Goal: Task Accomplishment & Management: Manage account settings

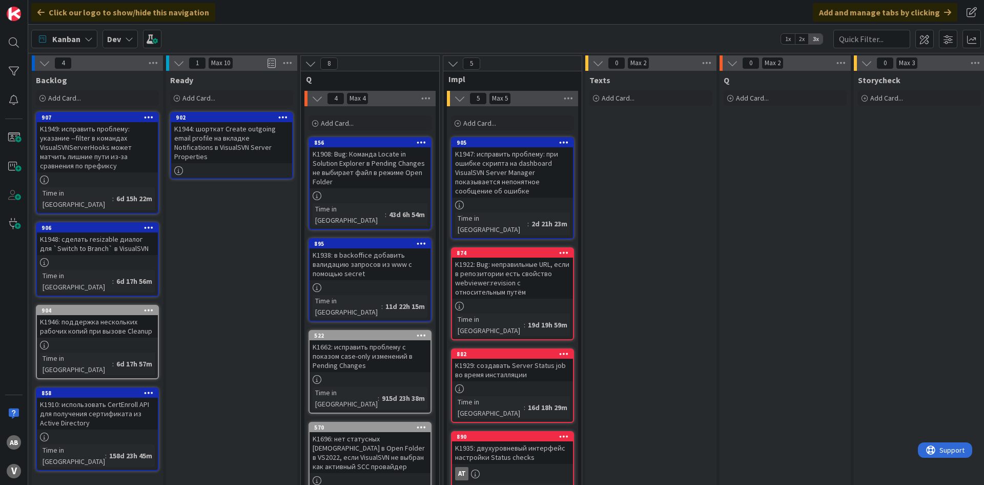
click at [232, 135] on div "K1944: шорткат Create outgoing email profile на вкладке Notifications в VisualS…" at bounding box center [231, 142] width 121 height 41
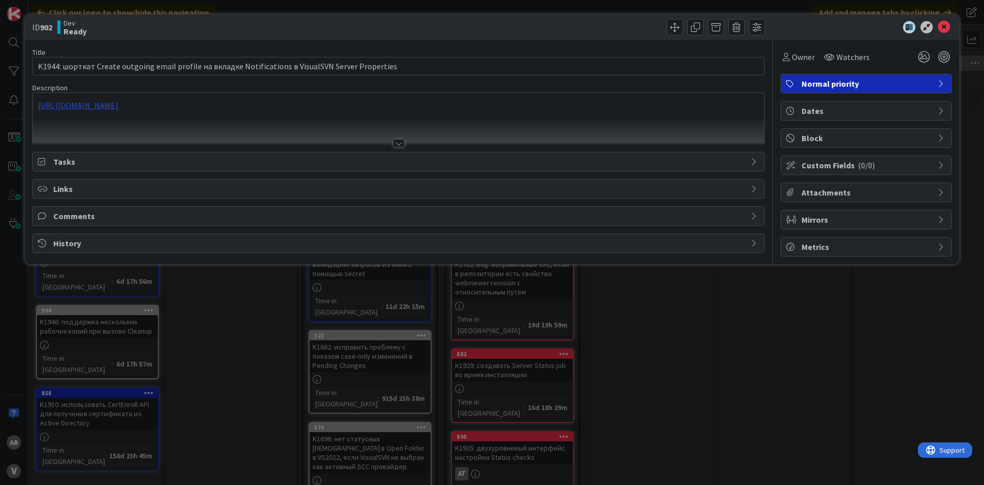
click at [209, 109] on div "[URL][DOMAIN_NAME]" at bounding box center [399, 118] width 732 height 51
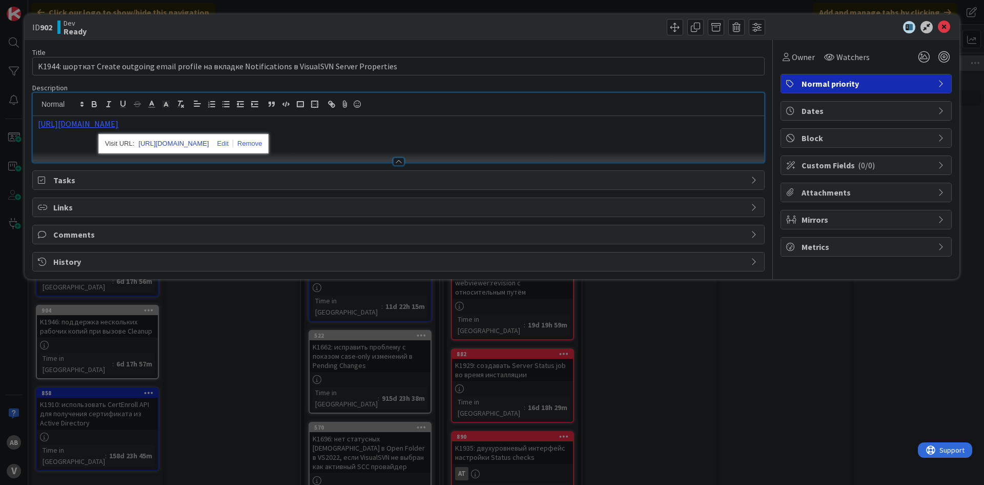
click at [187, 146] on link "[URL][DOMAIN_NAME]" at bounding box center [173, 143] width 70 height 13
click at [945, 29] on icon at bounding box center [944, 27] width 12 height 12
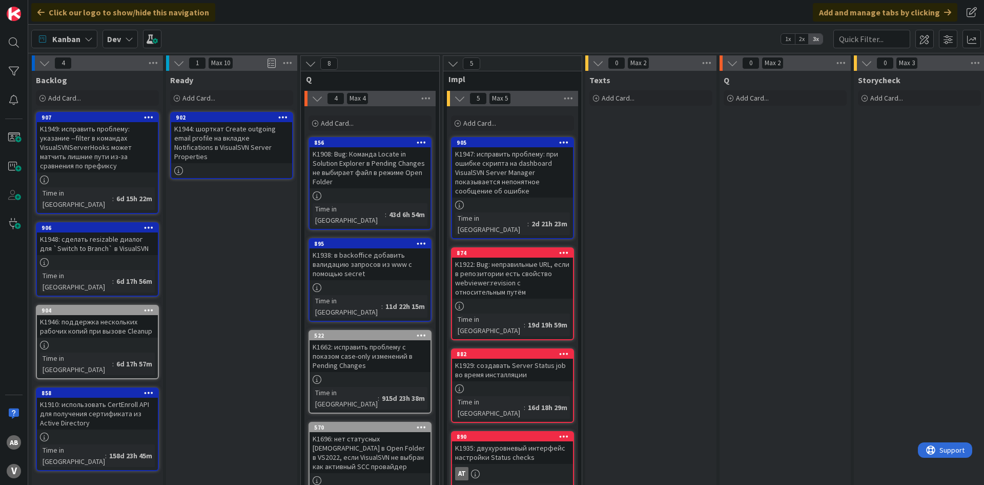
click at [181, 166] on icon at bounding box center [178, 170] width 9 height 9
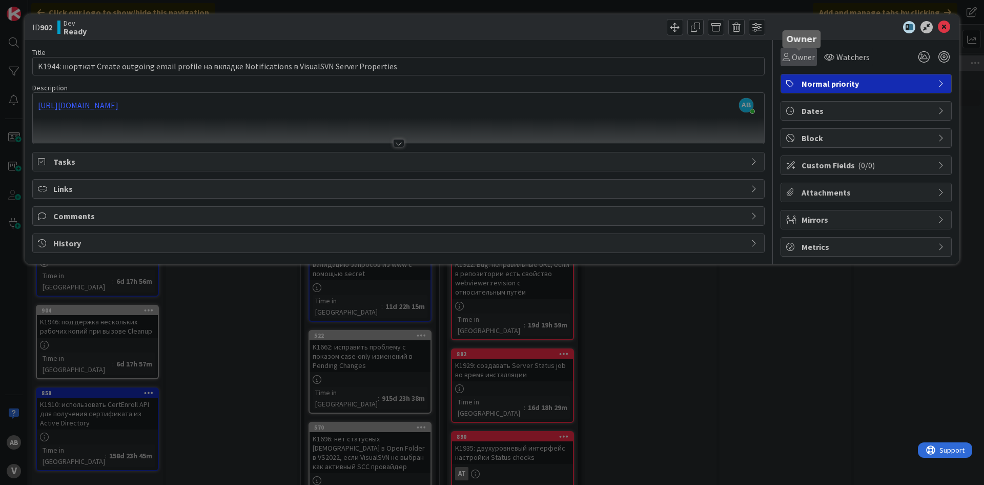
click at [803, 56] on span "Owner" at bounding box center [803, 57] width 23 height 12
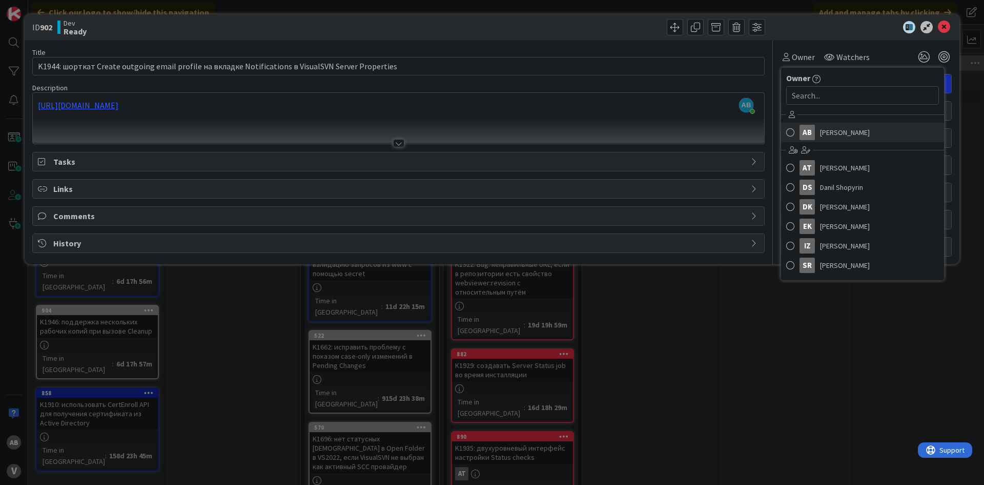
click at [807, 138] on div "AB" at bounding box center [807, 132] width 15 height 15
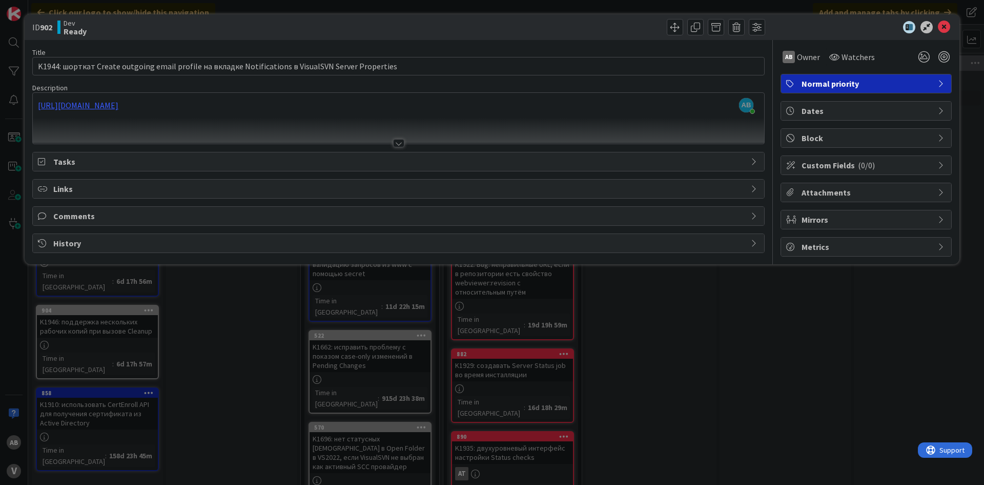
click at [945, 27] on icon at bounding box center [944, 27] width 12 height 12
